Goal: Obtain resource: Download file/media

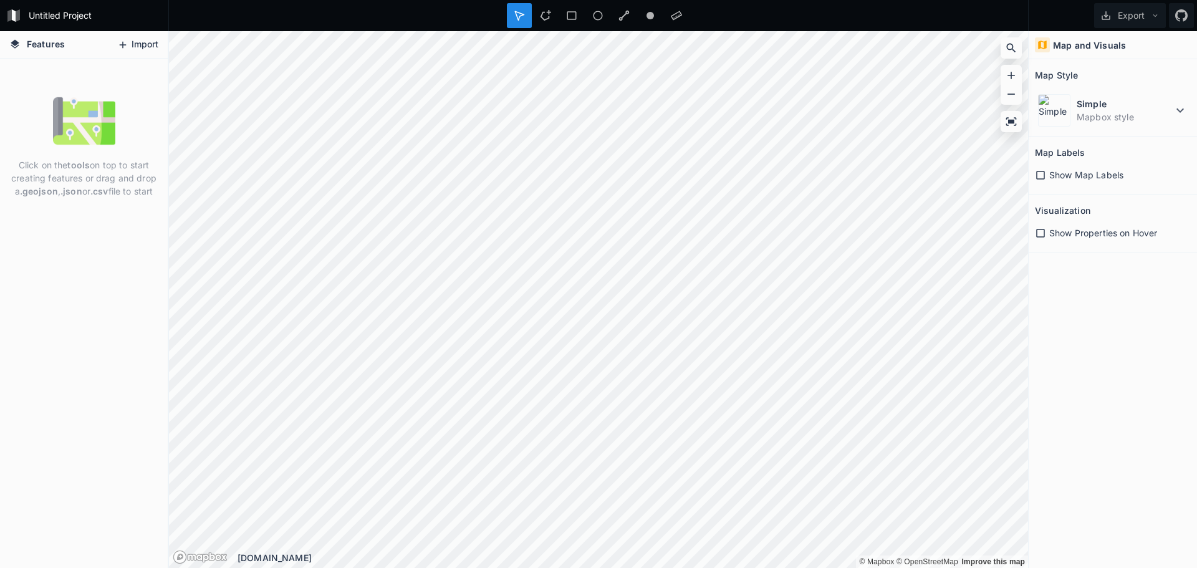
click at [149, 42] on button "Import" at bounding box center [138, 45] width 54 height 20
click at [1109, 112] on dd "Mapbox style" at bounding box center [1125, 116] width 96 height 13
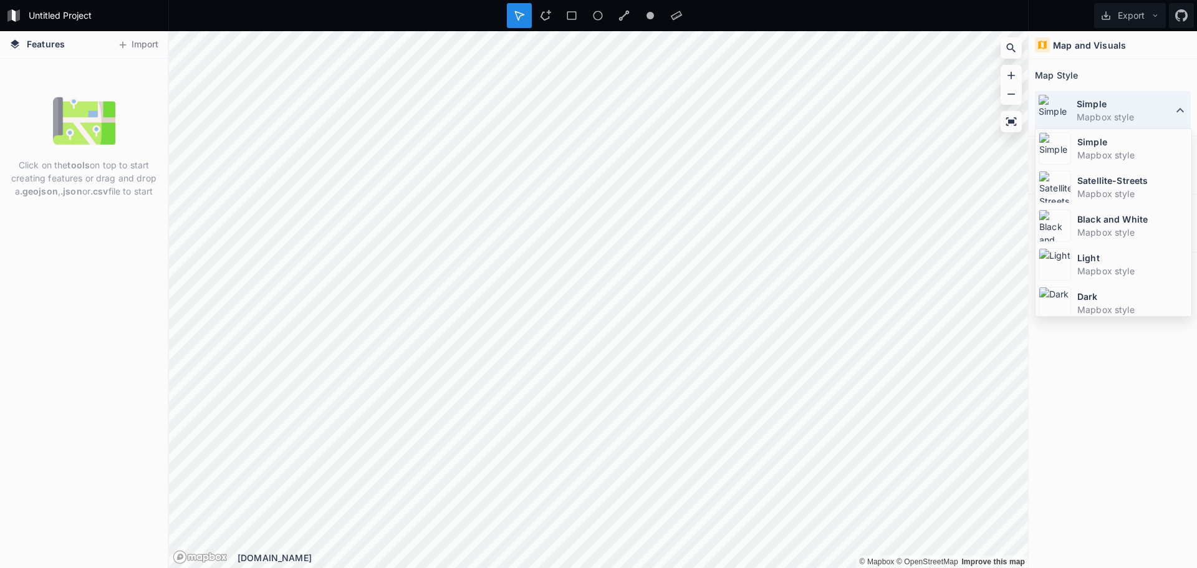
click at [1109, 112] on dd "Mapbox style" at bounding box center [1125, 116] width 96 height 13
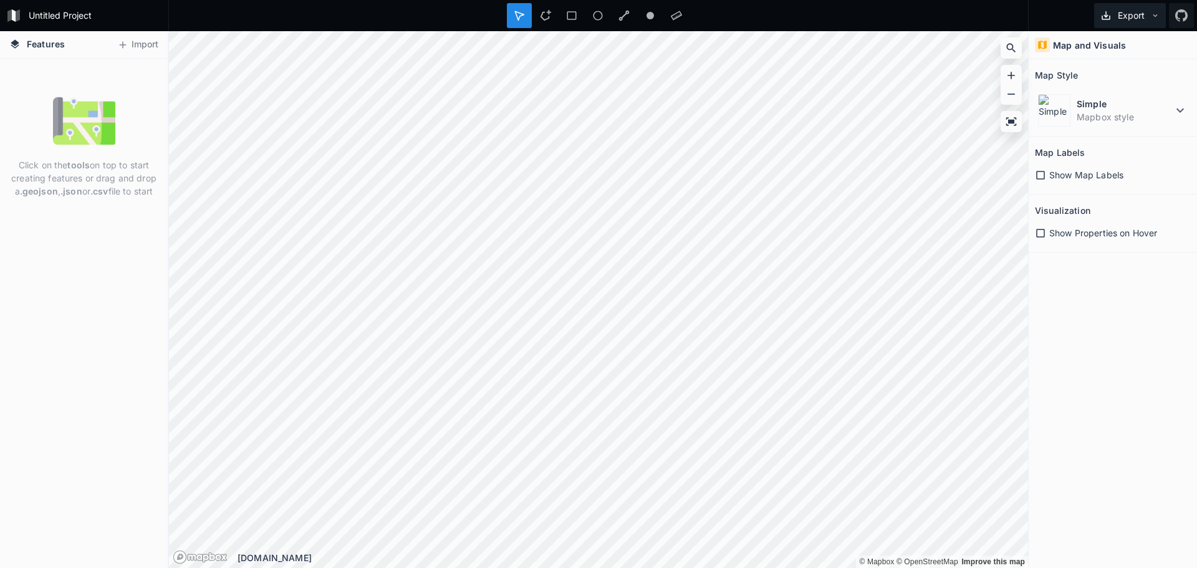
click at [1111, 12] on icon at bounding box center [1105, 15] width 11 height 11
click at [1158, 84] on div "Export as .geojson" at bounding box center [1127, 97] width 125 height 26
click at [1079, 324] on div "Map and Visuals Map Style Simple Mapbox style Map Labels Show Map Labels Visual…" at bounding box center [1113, 299] width 168 height 537
click at [95, 142] on img at bounding box center [84, 121] width 62 height 62
click at [90, 180] on p "Click on the tools on top to start creating features or drag and drop a .geojso…" at bounding box center [83, 177] width 149 height 39
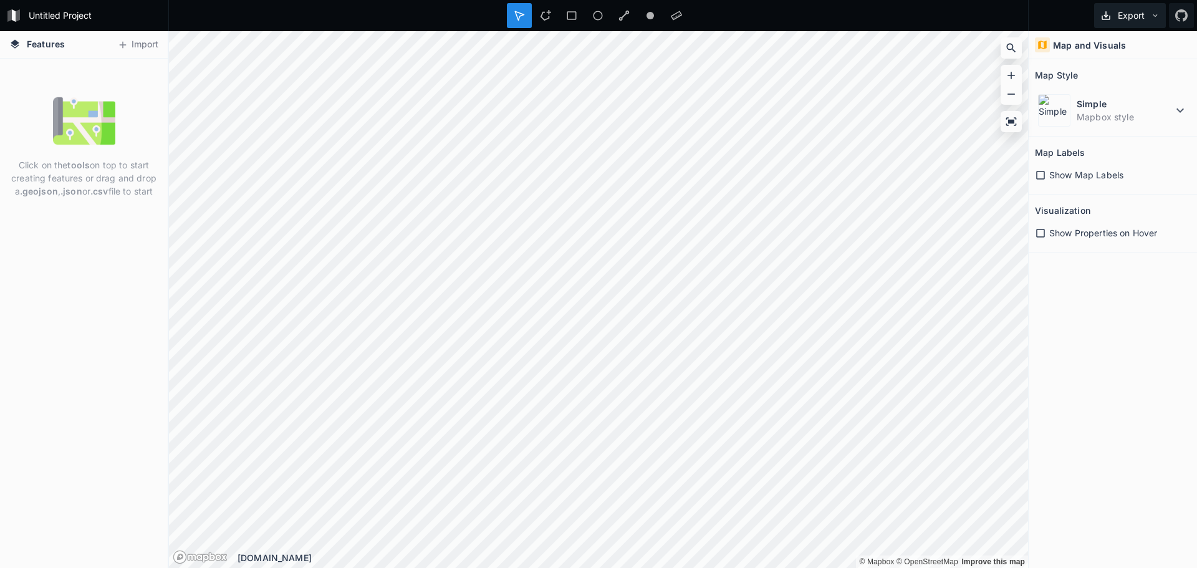
click at [1160, 17] on button "Export" at bounding box center [1130, 15] width 72 height 25
click at [1156, 17] on icon at bounding box center [1155, 15] width 9 height 9
click at [548, 16] on icon at bounding box center [545, 15] width 11 height 11
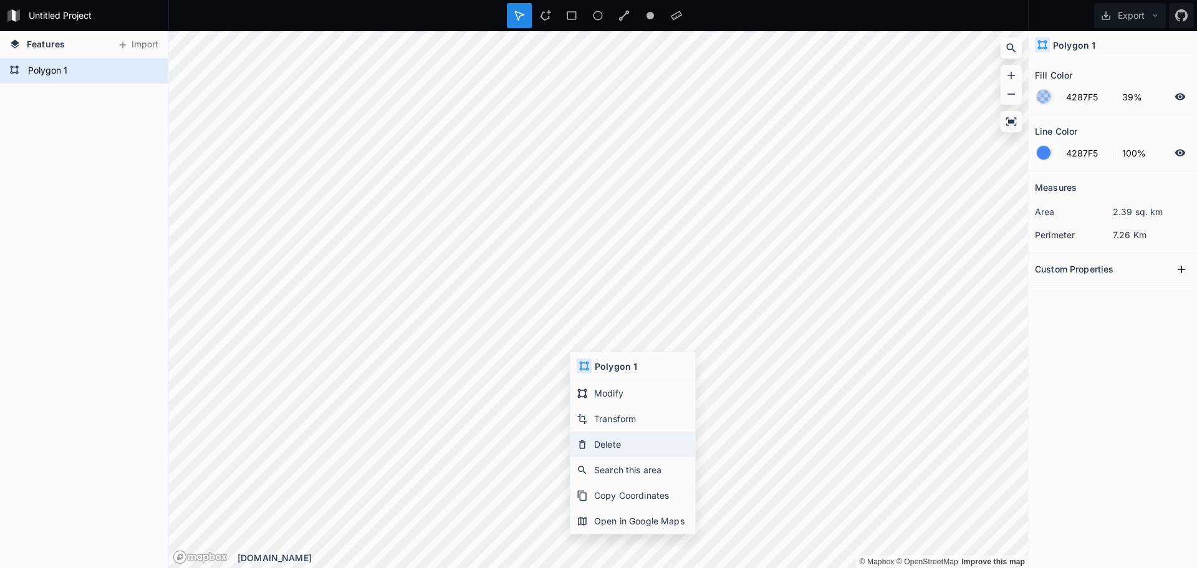
click at [673, 457] on div "Delete" at bounding box center [632, 470] width 125 height 26
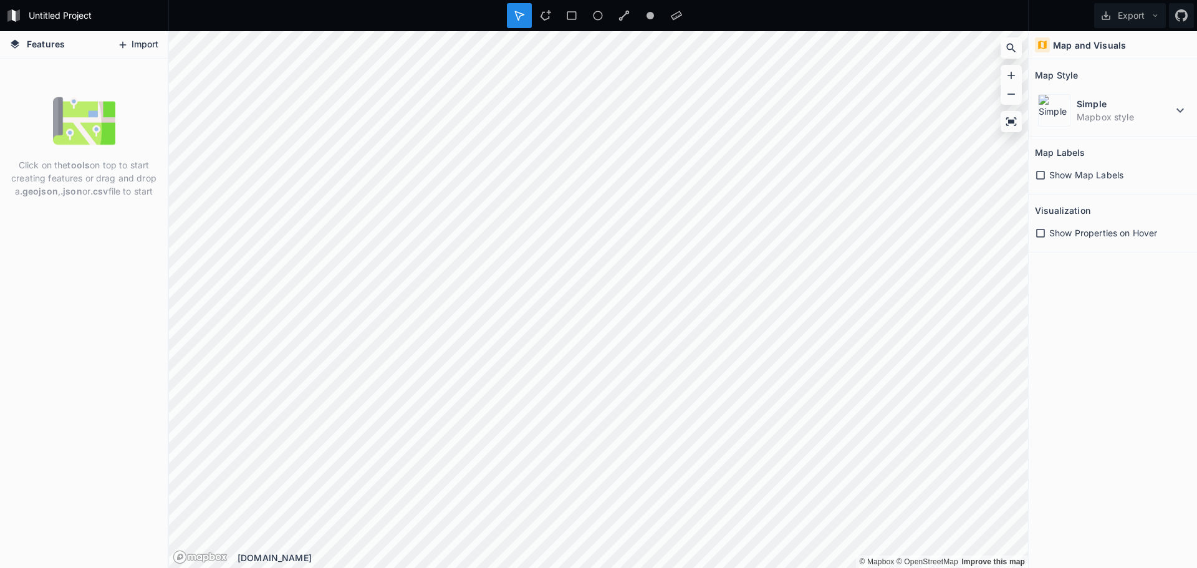
click at [145, 42] on button "Import" at bounding box center [138, 45] width 54 height 20
click at [145, 45] on button "Import" at bounding box center [138, 45] width 54 height 20
click at [155, 42] on button "Import" at bounding box center [138, 45] width 54 height 20
click at [1181, 12] on icon at bounding box center [1181, 15] width 12 height 12
click at [1013, 123] on icon at bounding box center [1011, 121] width 11 height 8
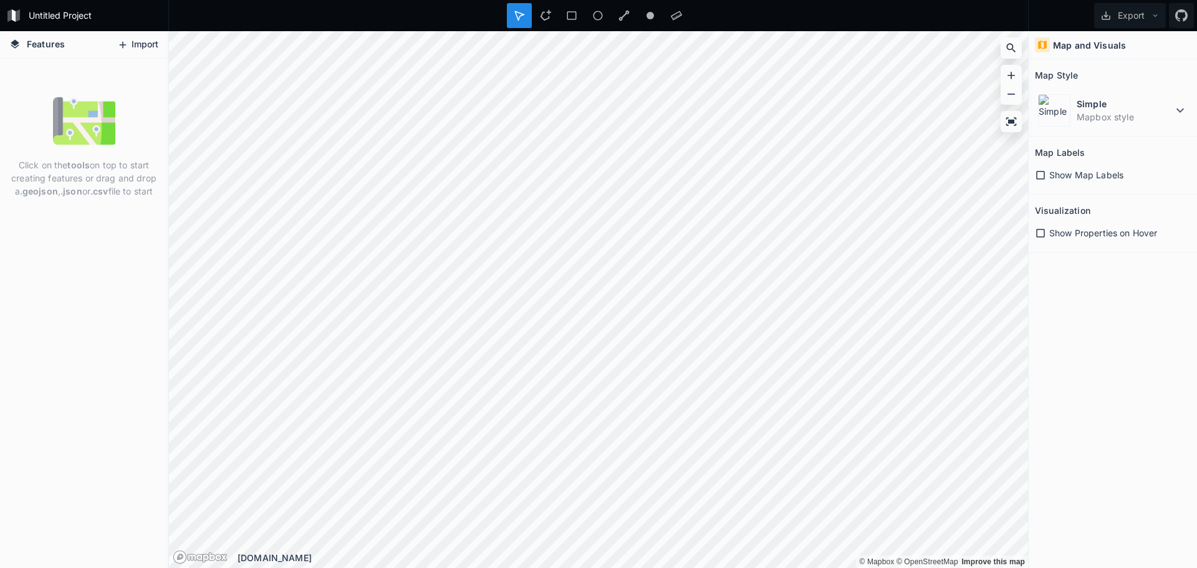
click at [151, 43] on button "Import" at bounding box center [138, 45] width 54 height 20
